Goal: Find specific page/section: Find specific page/section

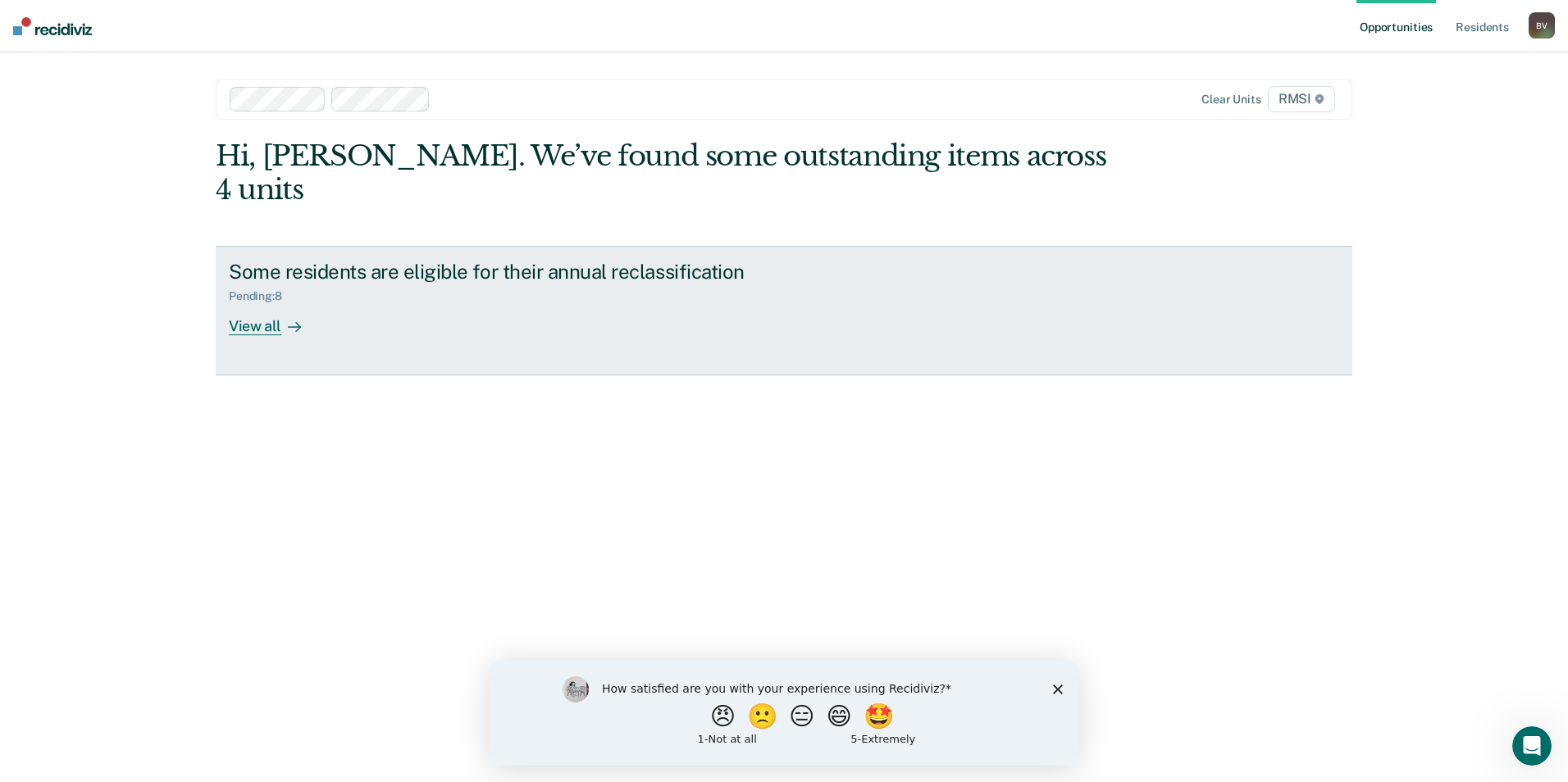
click at [263, 303] on div "View all" at bounding box center [274, 319] width 91 height 32
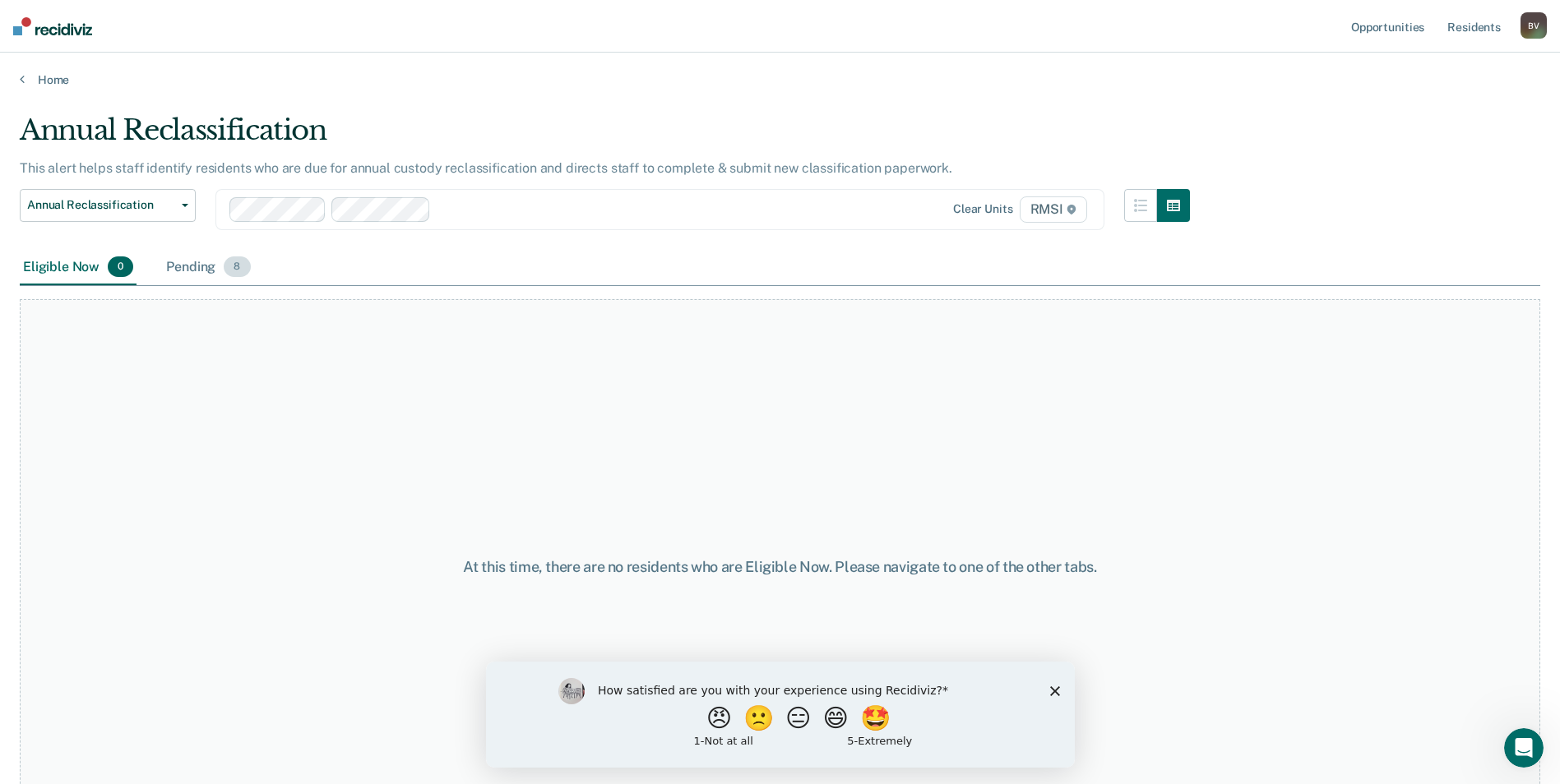
click at [236, 267] on span "8" at bounding box center [237, 266] width 27 height 21
